Goal: Task Accomplishment & Management: Use online tool/utility

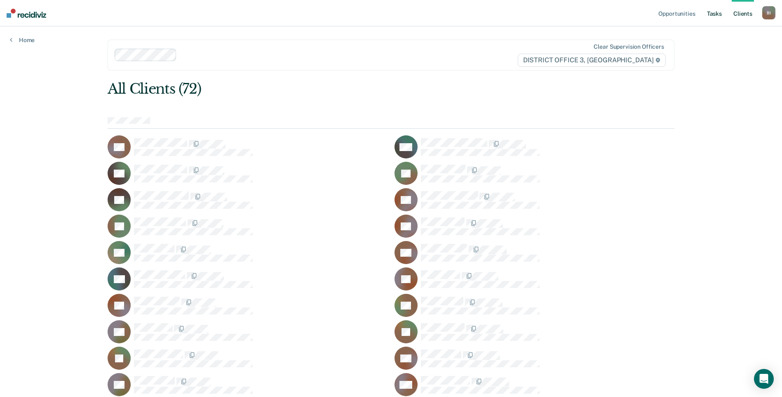
click at [708, 16] on link "Tasks" at bounding box center [714, 13] width 18 height 26
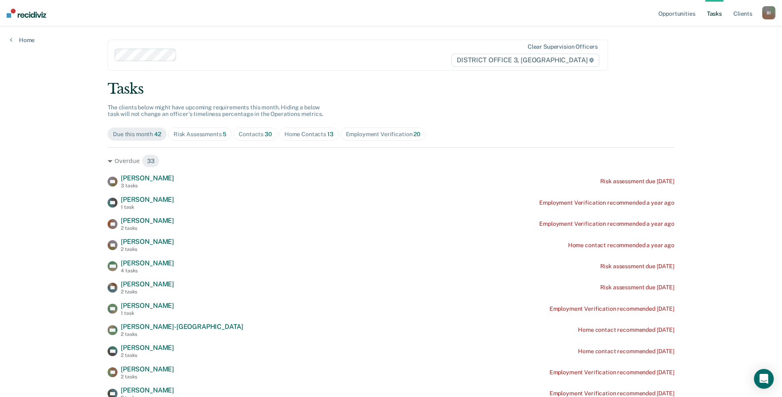
click at [310, 132] on div "Home Contacts 13" at bounding box center [308, 134] width 49 height 7
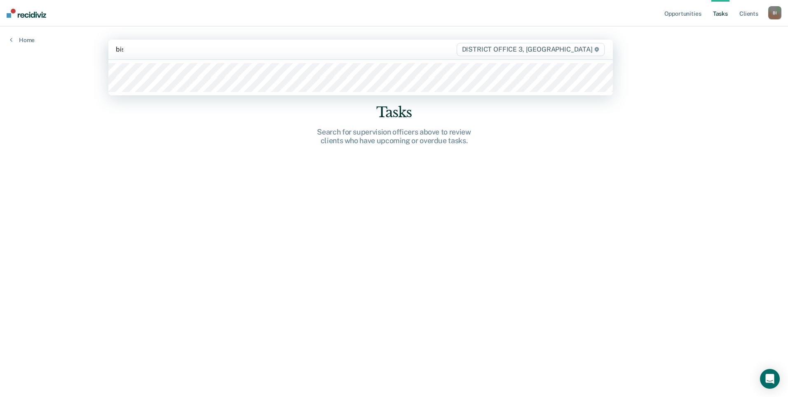
type input "[PERSON_NAME]"
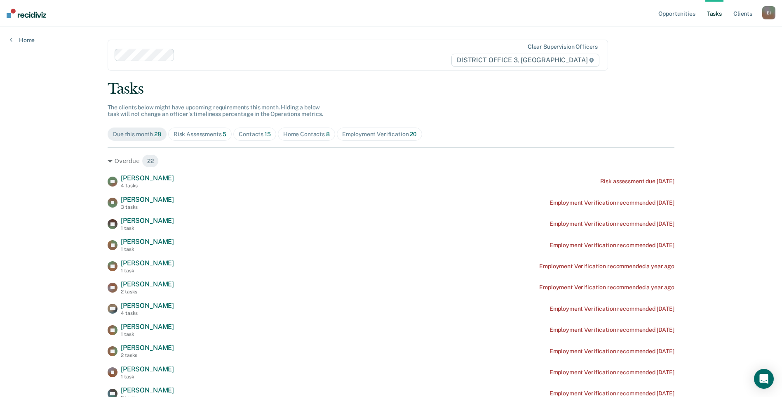
click at [297, 139] on span "Home Contacts 8" at bounding box center [306, 133] width 57 height 13
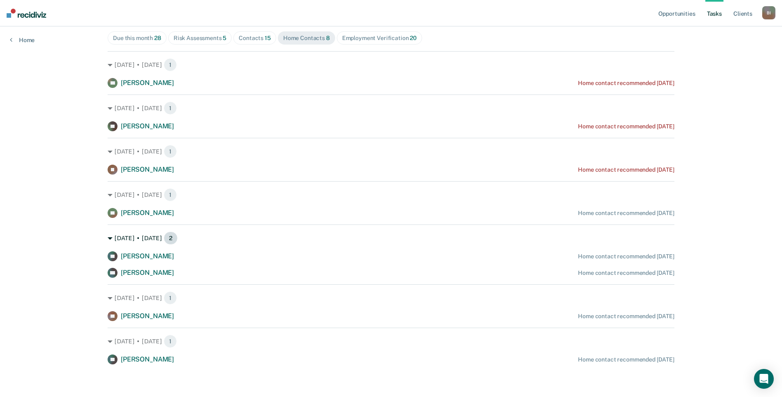
scroll to position [96, 0]
